Goal: Communication & Community: Answer question/provide support

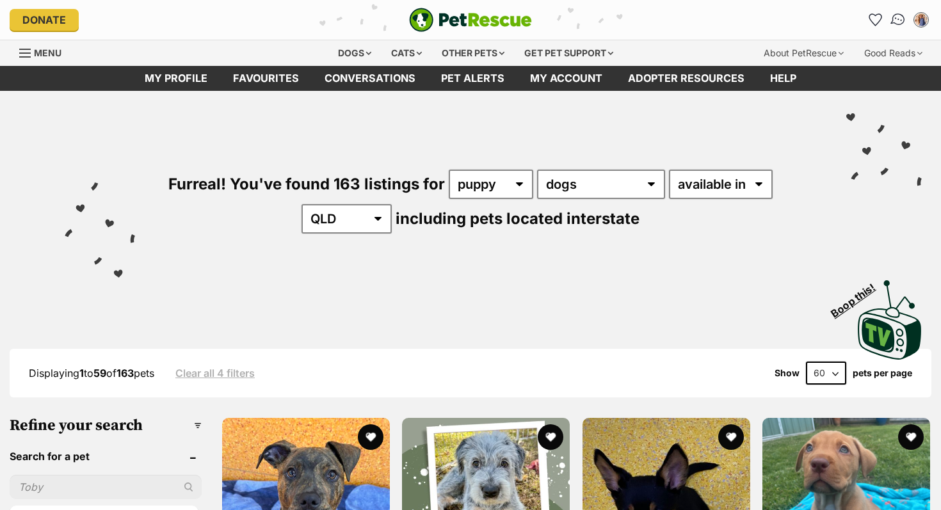
click at [897, 17] on img "Conversations" at bounding box center [898, 20] width 17 height 17
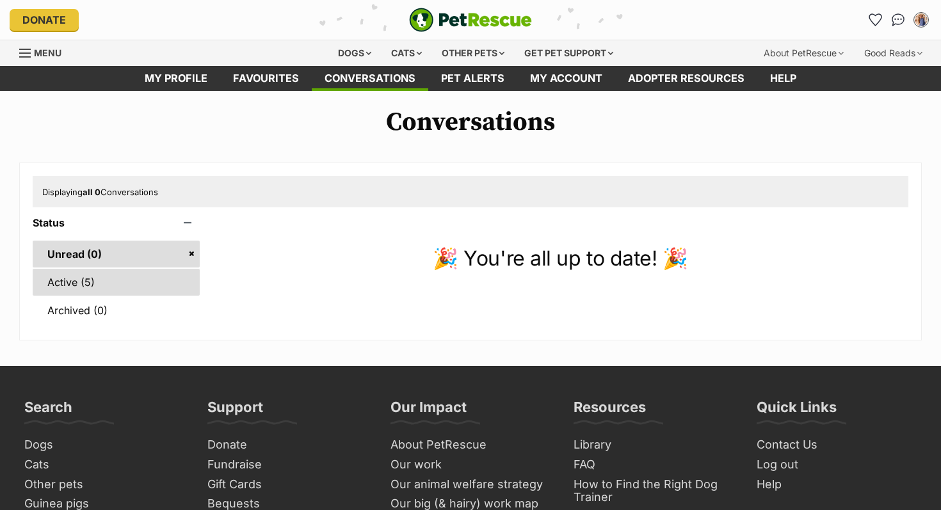
click at [104, 287] on link "Active (5)" at bounding box center [116, 282] width 167 height 27
